Goal: Task Accomplishment & Management: Manage account settings

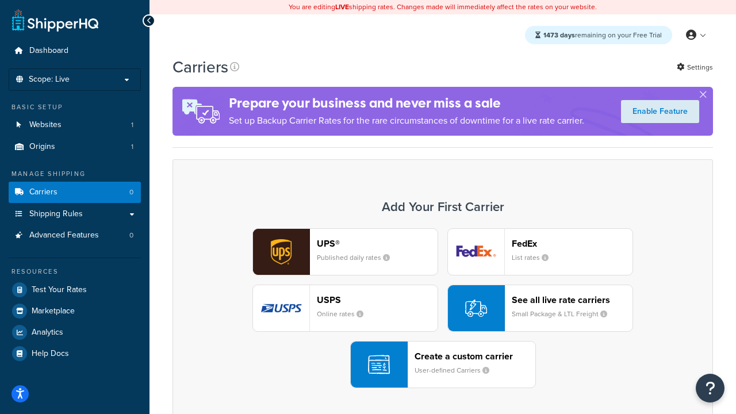
click at [443, 308] on div "UPS® Published daily rates FedEx List rates USPS Online rates See all live rate…" at bounding box center [443, 308] width 516 height 160
click at [572, 243] on header "FedEx" at bounding box center [572, 243] width 121 height 11
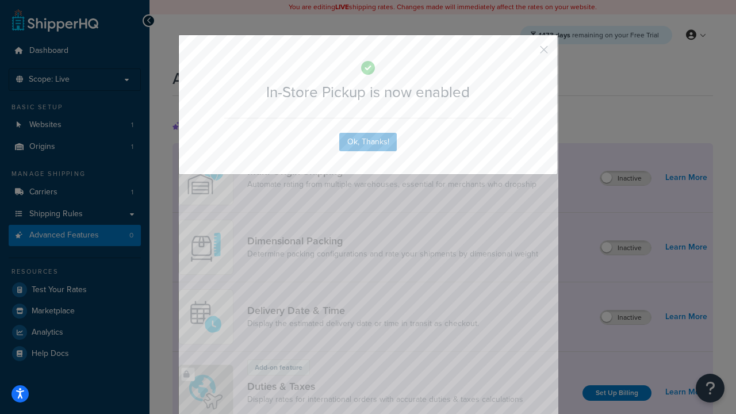
scroll to position [373, 0]
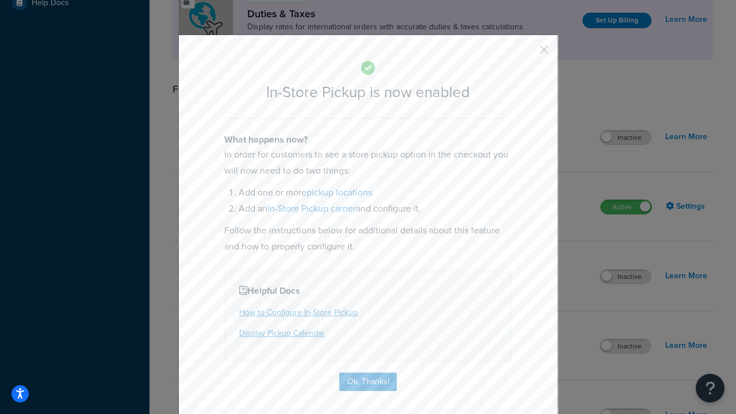
click at [527, 53] on button "button" at bounding box center [527, 53] width 3 height 3
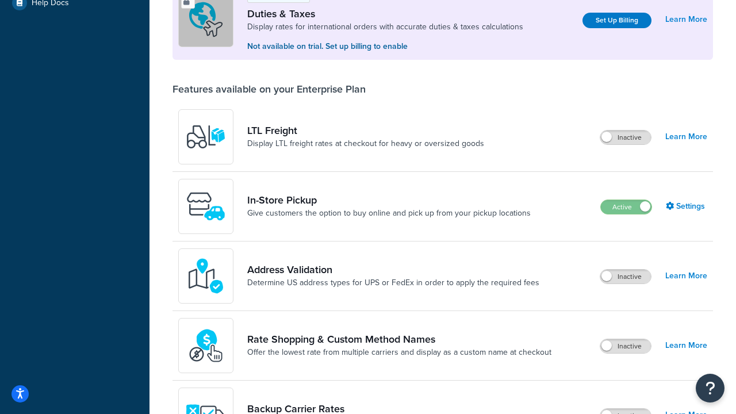
scroll to position [351, 0]
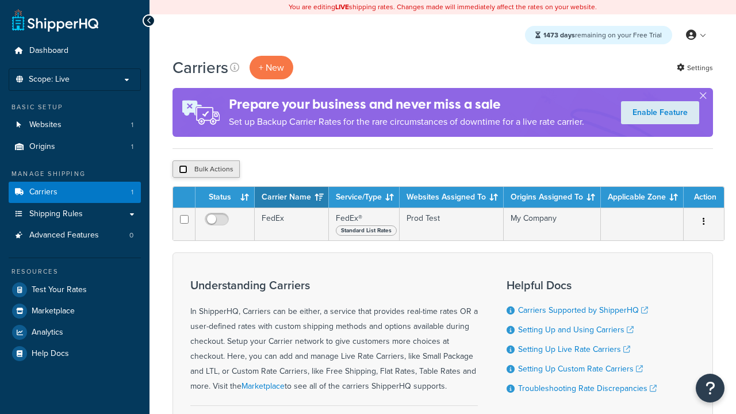
click at [183, 170] on input "checkbox" at bounding box center [183, 169] width 9 height 9
checkbox input "true"
click at [0, 0] on button "Delete" at bounding box center [0, 0] width 0 height 0
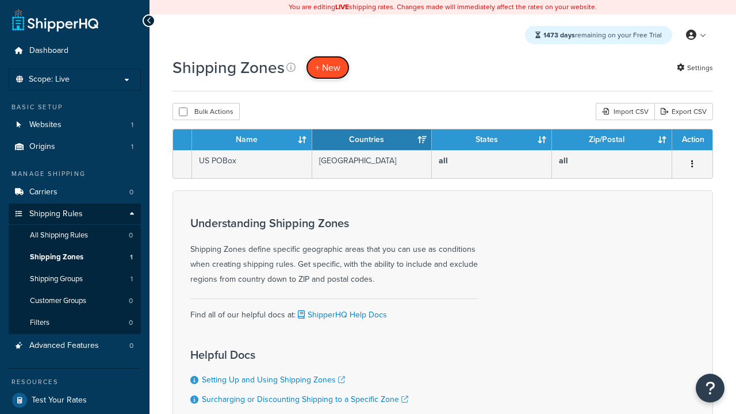
click at [328, 67] on span "+ New" at bounding box center [327, 67] width 25 height 13
click at [252, 140] on th "Name" at bounding box center [252, 139] width 120 height 21
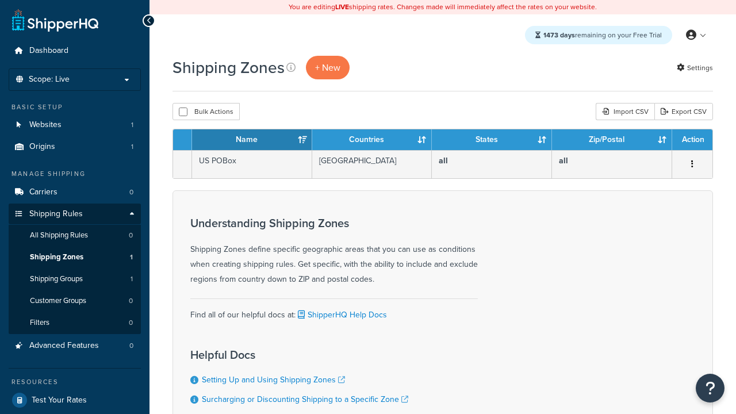
click at [372, 140] on th "Countries" at bounding box center [372, 139] width 120 height 21
click at [492, 140] on th "States" at bounding box center [492, 139] width 120 height 21
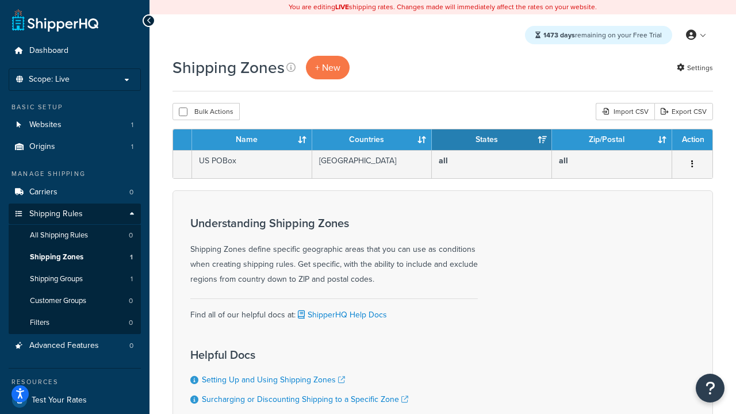
click at [612, 140] on th "Zip/Postal" at bounding box center [612, 139] width 120 height 21
click at [692, 140] on th "Action" at bounding box center [692, 139] width 40 height 21
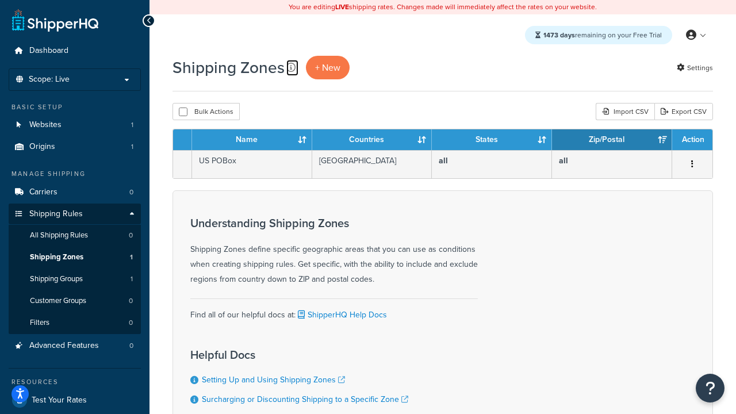
click at [291, 67] on icon at bounding box center [290, 67] width 9 height 9
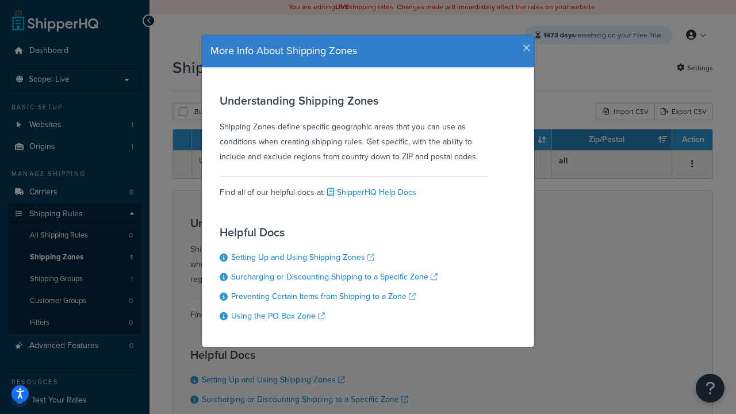
click at [524, 44] on icon "button" at bounding box center [527, 48] width 8 height 10
